Goal: Task Accomplishment & Management: Use online tool/utility

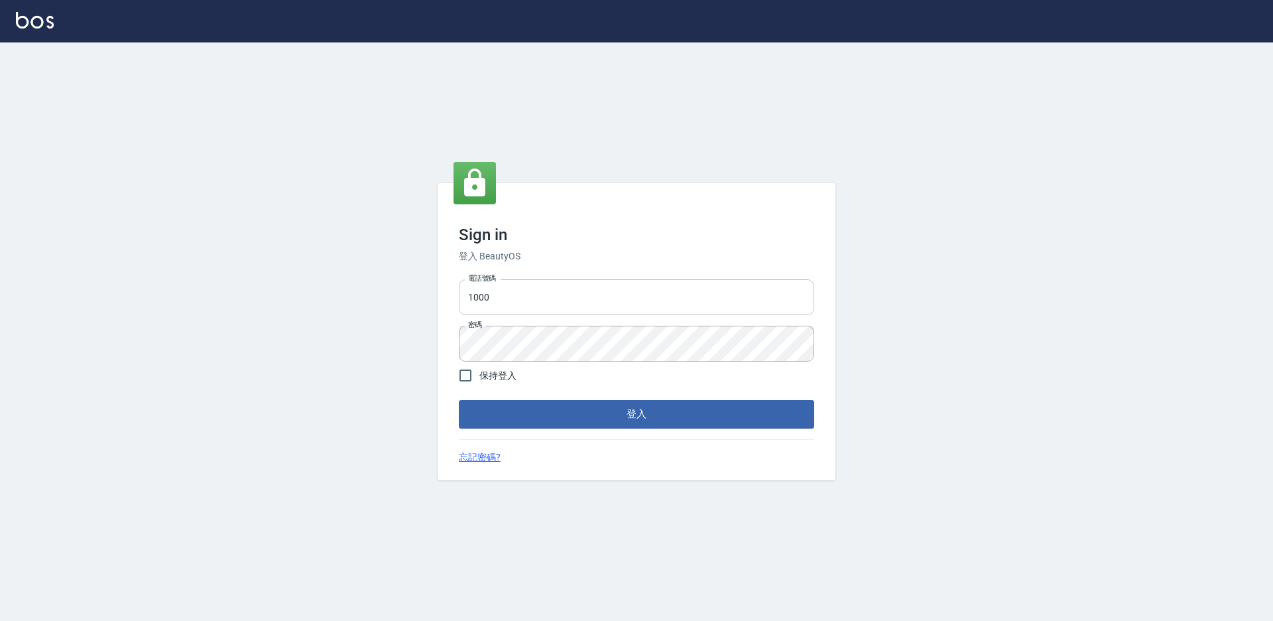
click at [556, 304] on input "1000" at bounding box center [636, 297] width 355 height 36
click at [556, 302] on input "1000" at bounding box center [636, 297] width 355 height 36
type input "0934195967"
click at [459, 400] on button "登入" at bounding box center [636, 414] width 355 height 28
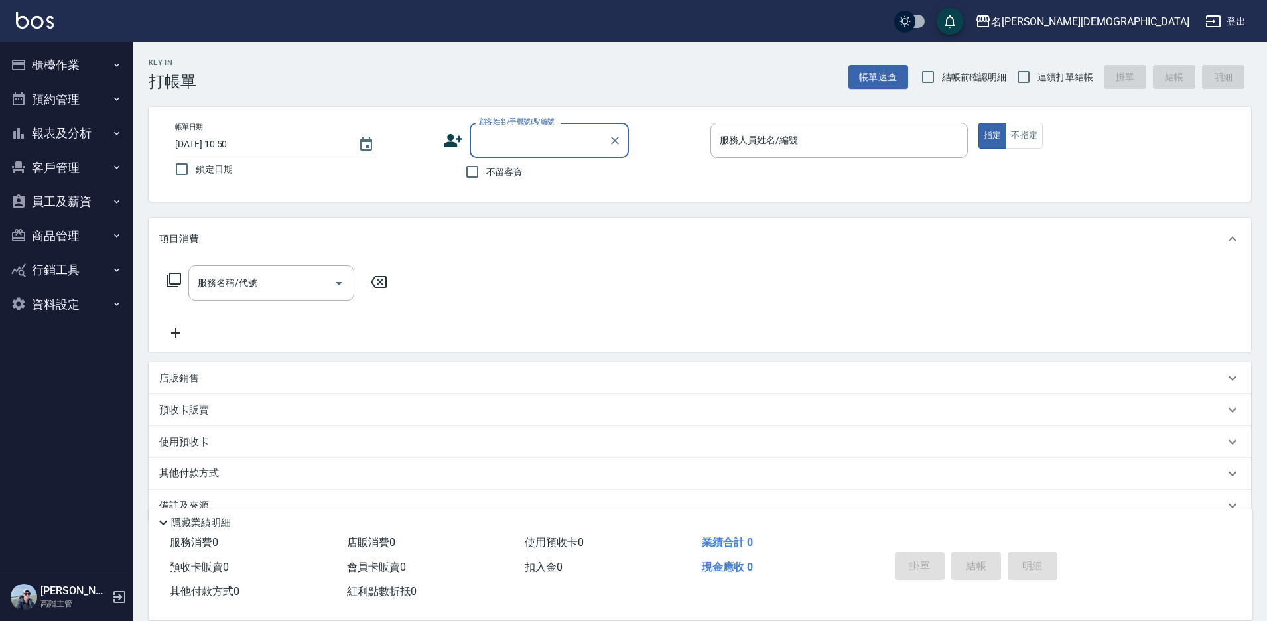
click at [1231, 21] on button "登出" at bounding box center [1225, 21] width 51 height 25
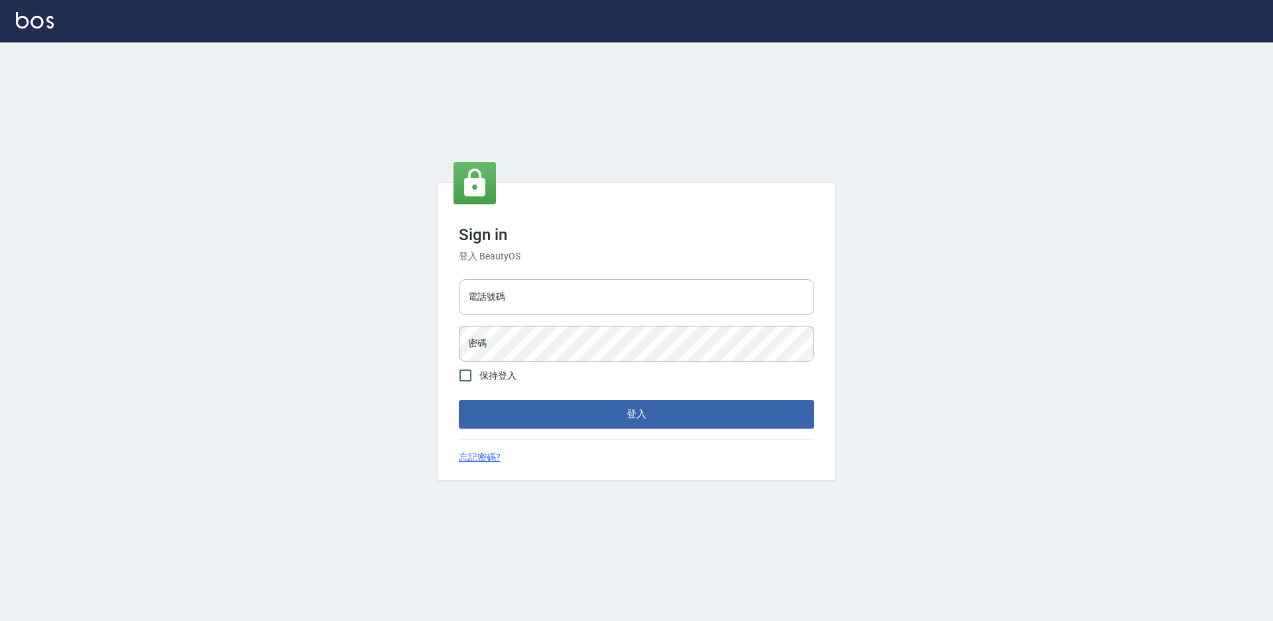
type input "1000"
drag, startPoint x: 0, startPoint y: 0, endPoint x: 525, endPoint y: 310, distance: 609.8
click at [525, 310] on input "電話號碼" at bounding box center [636, 297] width 355 height 36
click at [527, 310] on input "1000" at bounding box center [636, 297] width 355 height 36
click at [527, 303] on input "1000" at bounding box center [636, 297] width 355 height 36
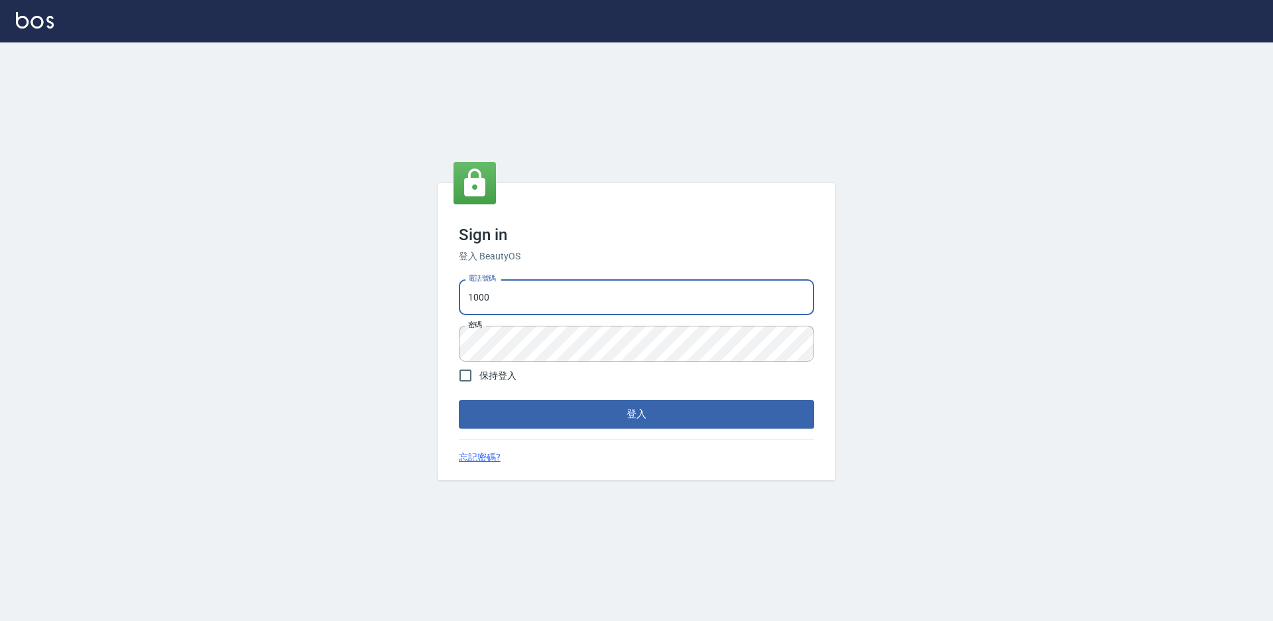
click at [530, 301] on input "1000" at bounding box center [636, 297] width 355 height 36
click at [531, 300] on input "1000" at bounding box center [636, 297] width 355 height 36
click at [533, 298] on input "1000" at bounding box center [636, 297] width 355 height 36
click at [531, 298] on input "1000" at bounding box center [636, 297] width 355 height 36
click at [529, 296] on input "1000" at bounding box center [636, 297] width 355 height 36
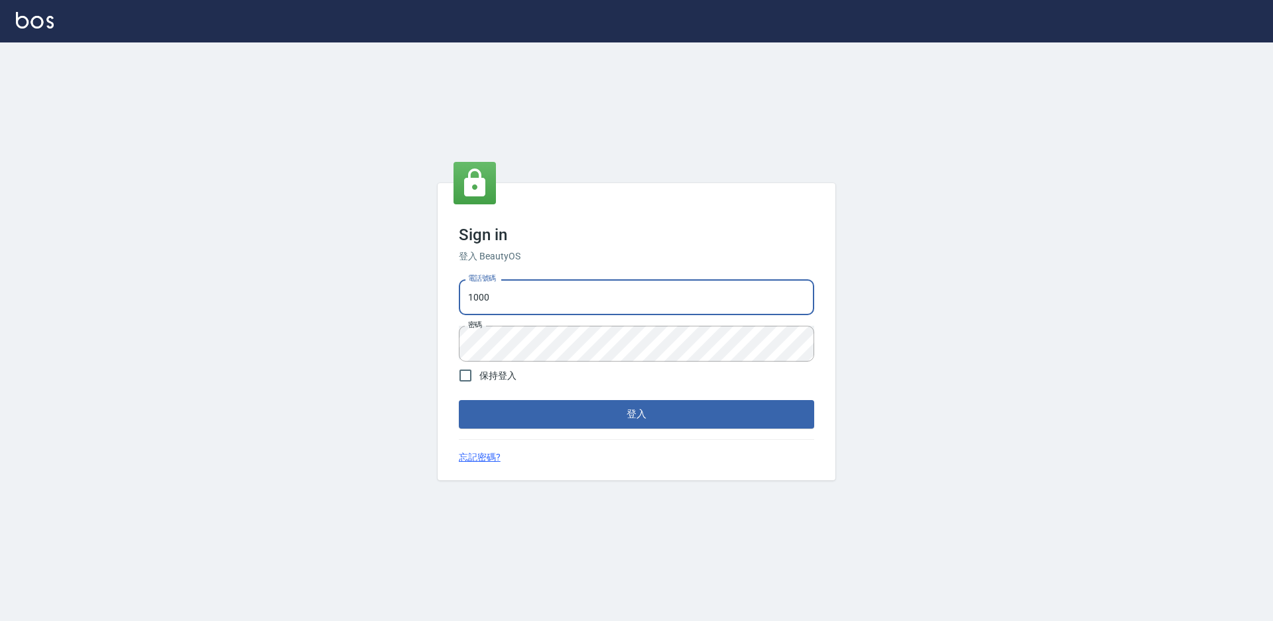
click at [523, 292] on input "1000" at bounding box center [636, 297] width 355 height 36
click at [518, 290] on input "1000" at bounding box center [636, 297] width 355 height 36
click at [517, 290] on input "1000" at bounding box center [636, 297] width 355 height 36
click at [511, 289] on input "1000" at bounding box center [636, 297] width 355 height 36
click at [510, 281] on input "1000" at bounding box center [636, 297] width 355 height 36
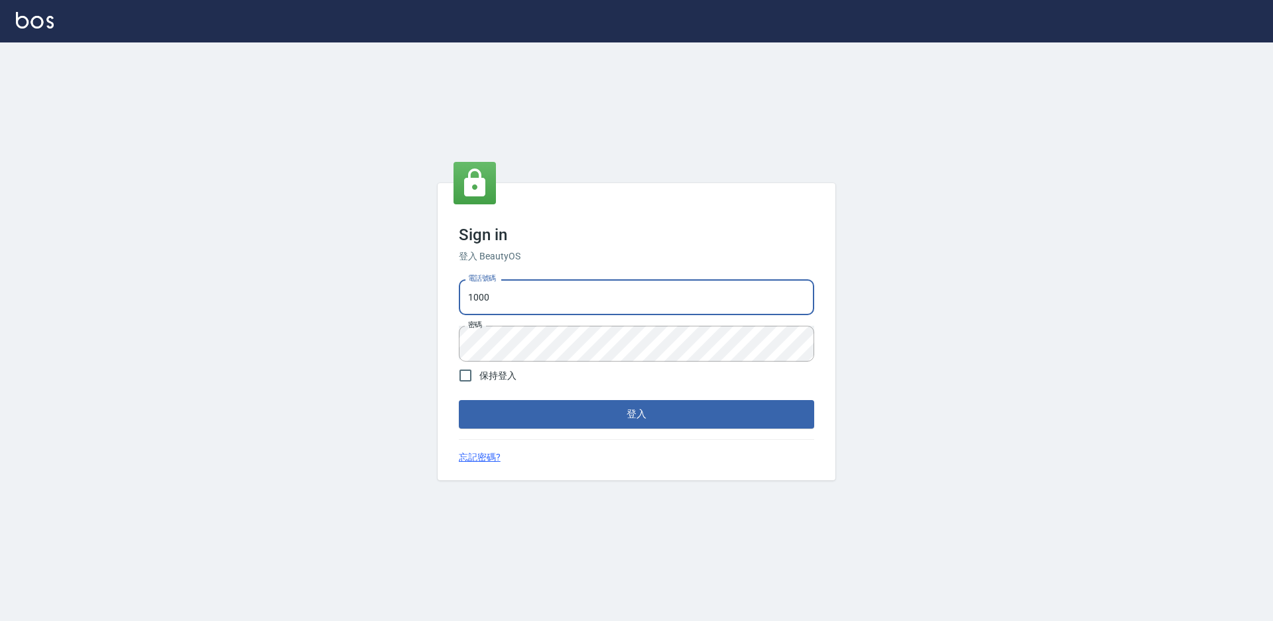
click at [510, 281] on input "1000" at bounding box center [636, 297] width 355 height 36
type input "0934195967"
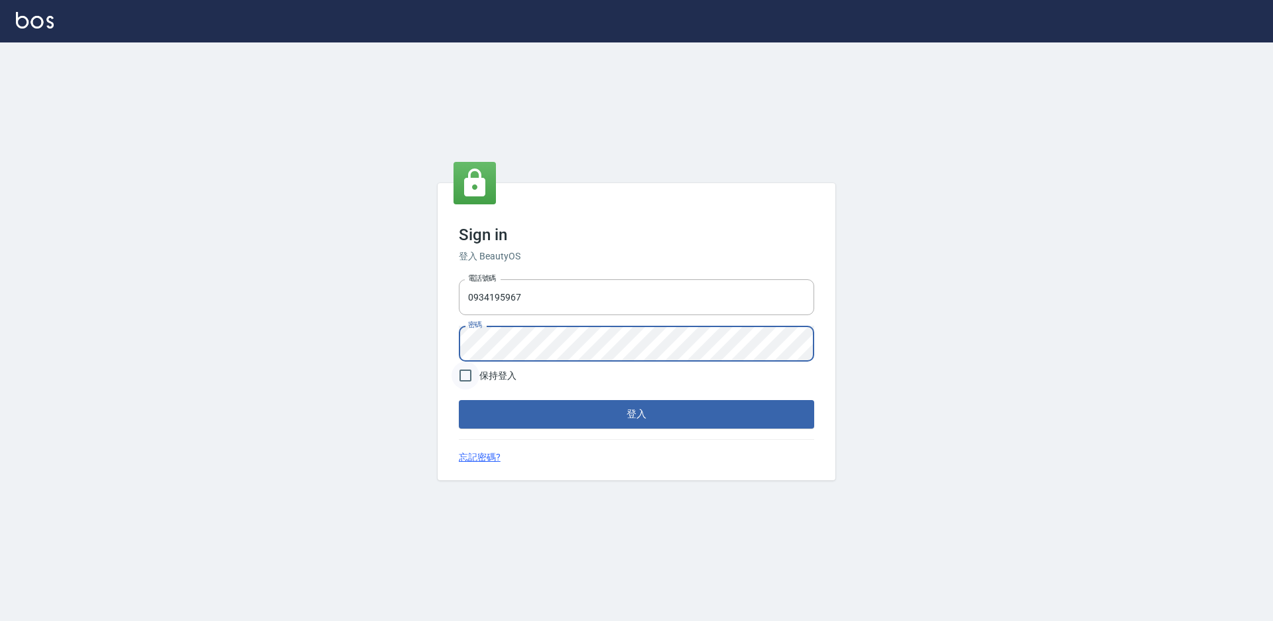
click at [465, 375] on input "保持登入" at bounding box center [466, 375] width 28 height 28
checkbox input "true"
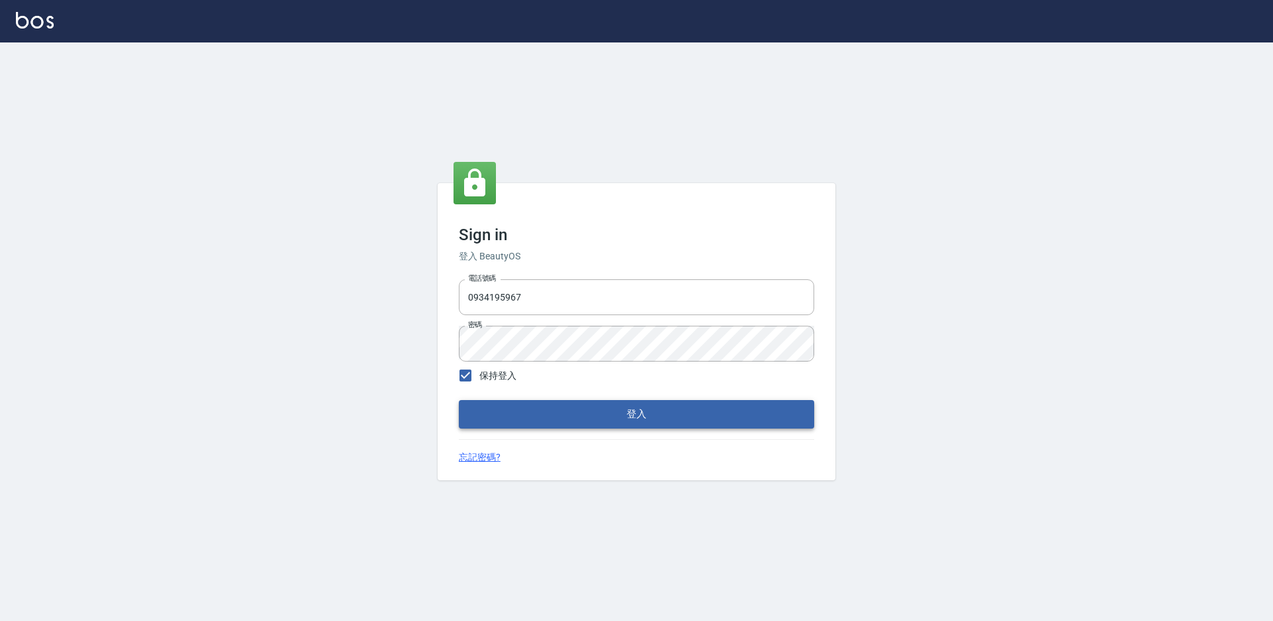
click at [514, 413] on button "登入" at bounding box center [636, 414] width 355 height 28
